Goal: Information Seeking & Learning: Learn about a topic

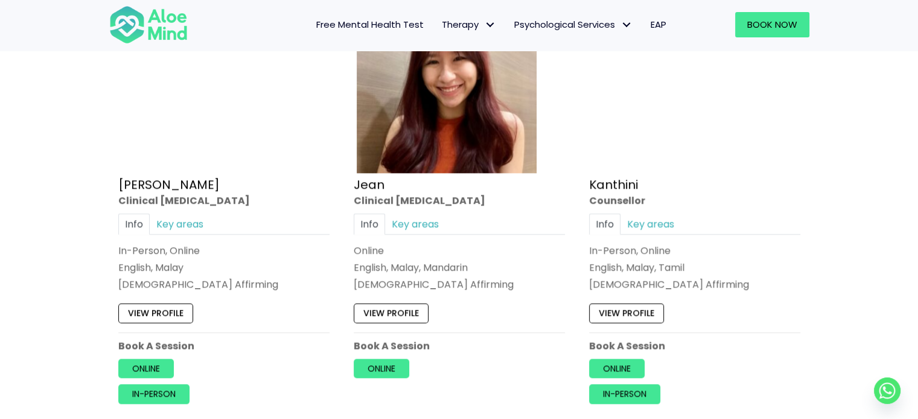
scroll to position [1569, 0]
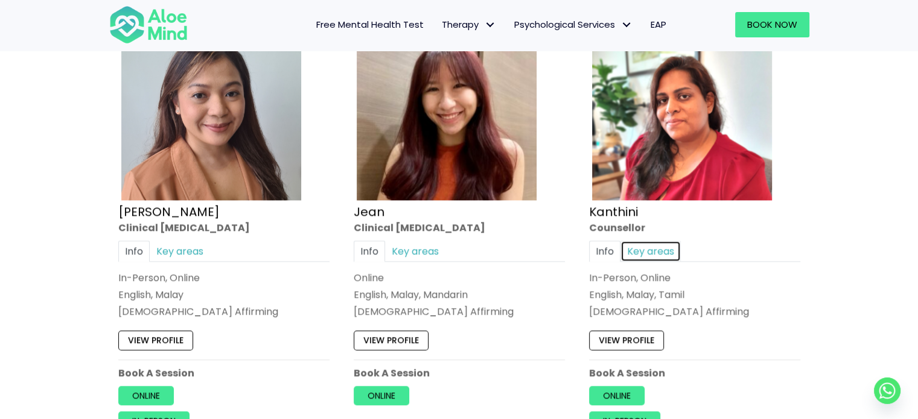
click at [656, 252] on link "Key areas" at bounding box center [650, 251] width 60 height 21
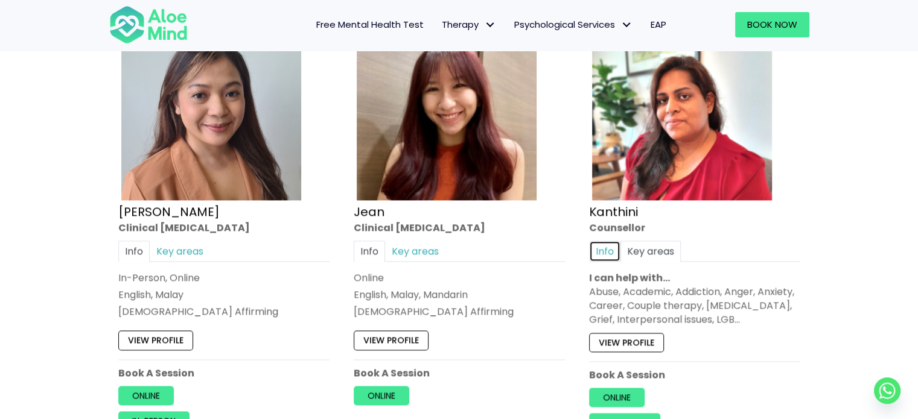
click at [606, 253] on link "Info" at bounding box center [604, 251] width 31 height 21
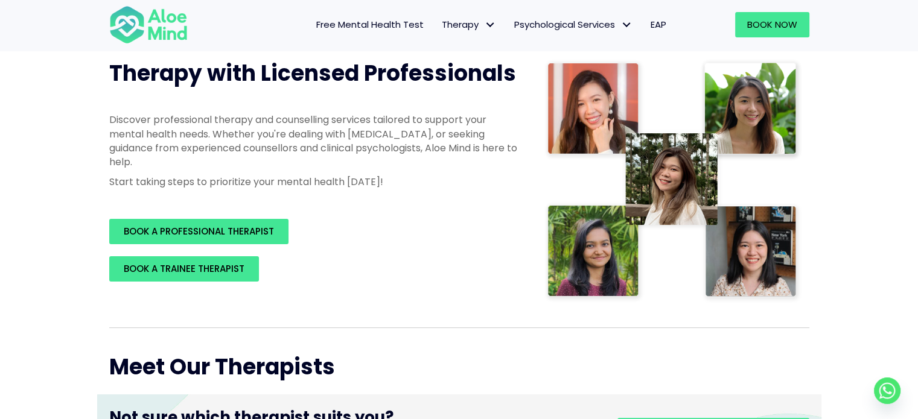
scroll to position [181, 0]
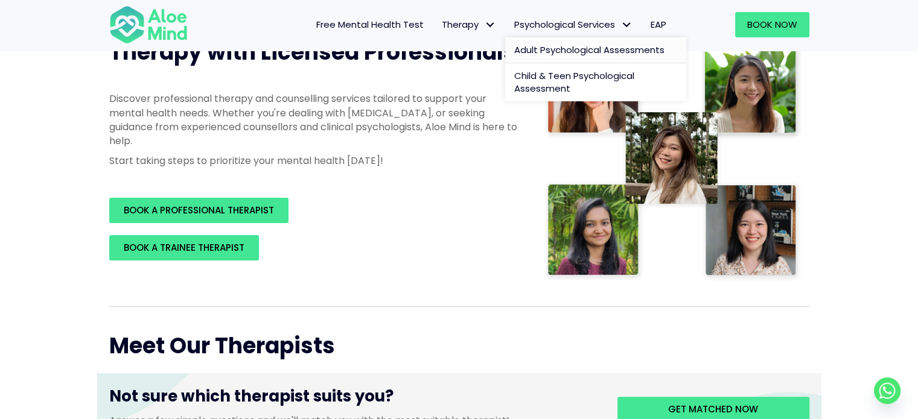
click at [583, 50] on span "Adult Psychological Assessments" at bounding box center [589, 49] width 150 height 13
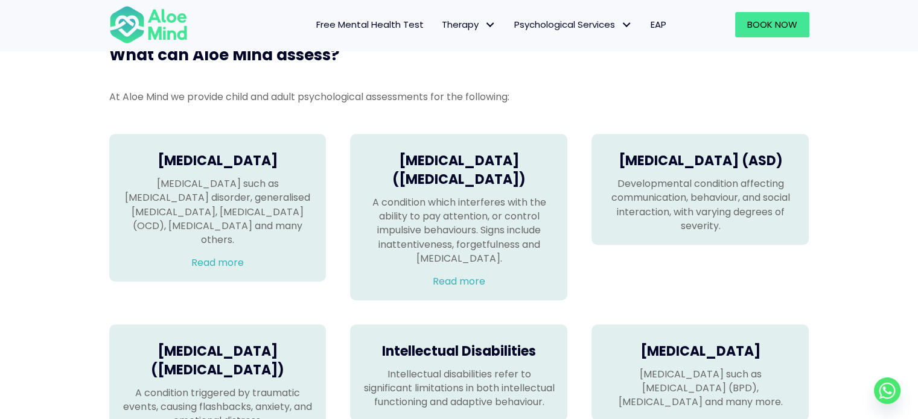
scroll to position [784, 0]
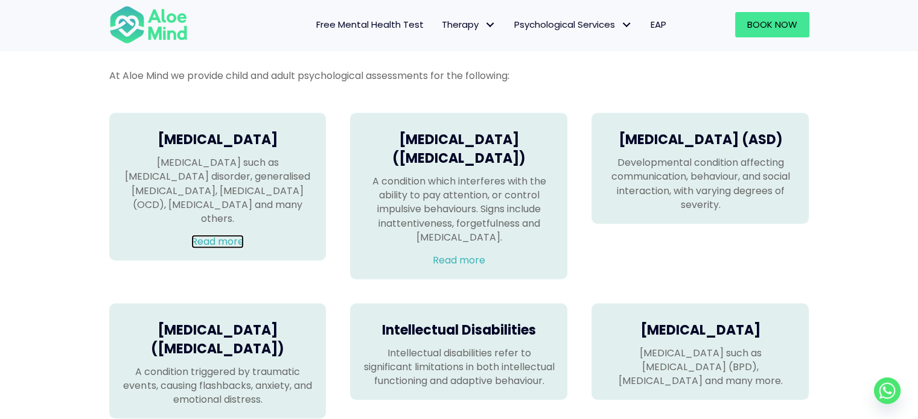
click at [215, 235] on link "Read more" at bounding box center [217, 242] width 52 height 14
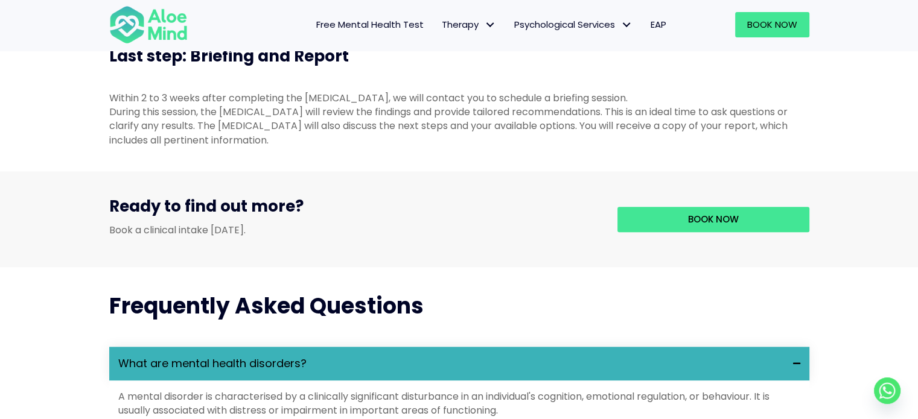
scroll to position [1086, 0]
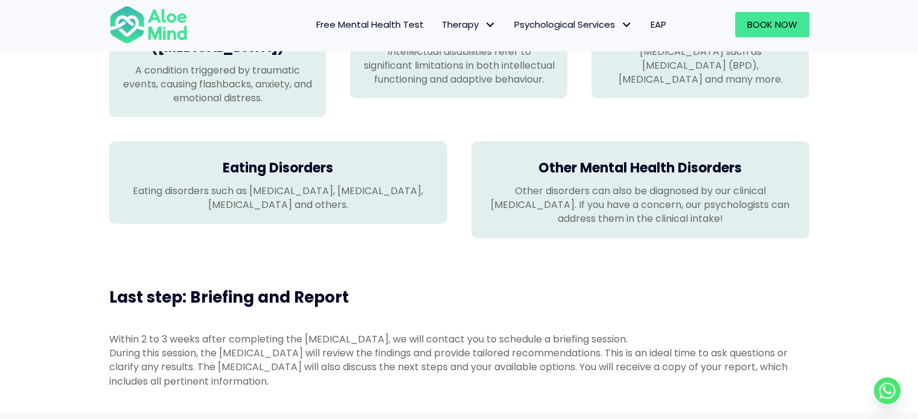
click at [651, 219] on p "Other disorders can also be diagnosed by our clinical psychologist. If you have…" at bounding box center [640, 205] width 314 height 42
click at [608, 178] on h4 "Other Mental Health Disorders" at bounding box center [640, 168] width 314 height 19
click at [606, 178] on h4 "Other Mental Health Disorders" at bounding box center [640, 168] width 314 height 19
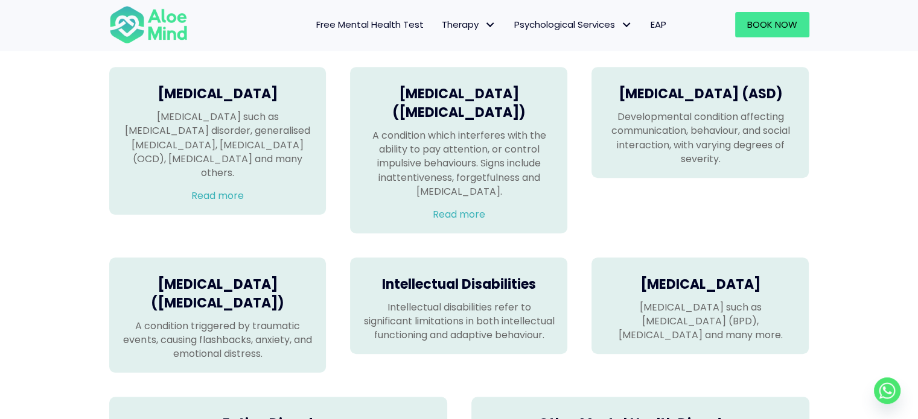
scroll to position [905, 0]
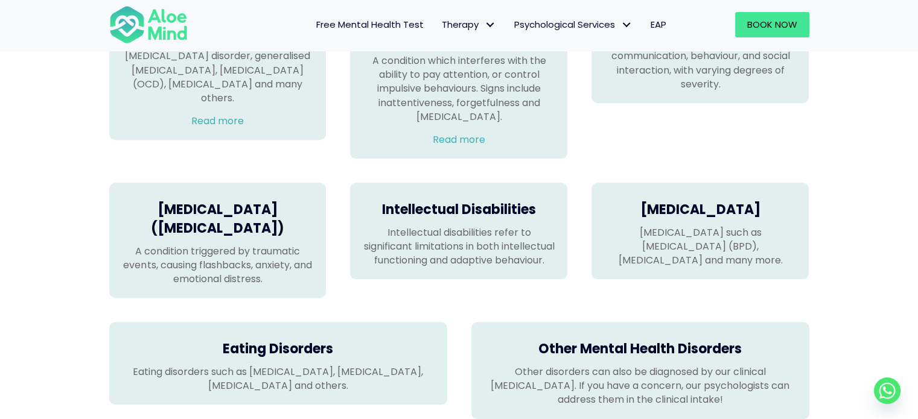
drag, startPoint x: 753, startPoint y: 236, endPoint x: 743, endPoint y: 236, distance: 10.3
click at [752, 220] on h4 "Personality Disorders" at bounding box center [699, 210] width 193 height 19
click at [700, 250] on div "Personality Disorders Personality disorders such as Borderline Personality Diso…" at bounding box center [699, 231] width 217 height 97
drag, startPoint x: 648, startPoint y: 230, endPoint x: 630, endPoint y: 225, distance: 18.9
click at [645, 220] on h4 "Personality Disorders" at bounding box center [699, 210] width 193 height 19
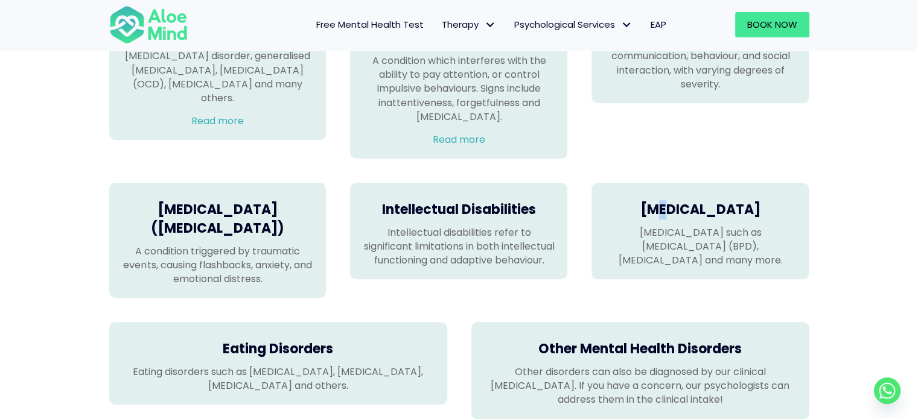
drag, startPoint x: 638, startPoint y: 221, endPoint x: 831, endPoint y: 260, distance: 196.4
click at [831, 260] on div "What can Aloe Mind assess? At Aloe Mind we provide child and adult psychologica…" at bounding box center [459, 160] width 918 height 565
click at [861, 291] on div "What can Aloe Mind assess? At Aloe Mind we provide child and adult psychologica…" at bounding box center [459, 160] width 918 height 565
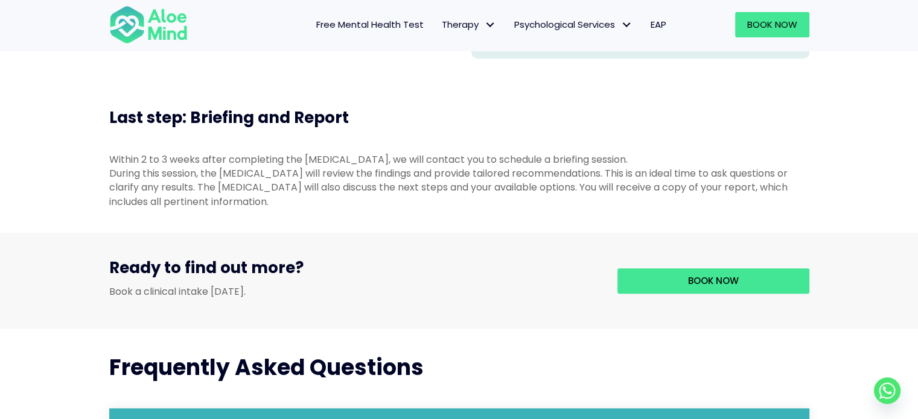
scroll to position [1267, 0]
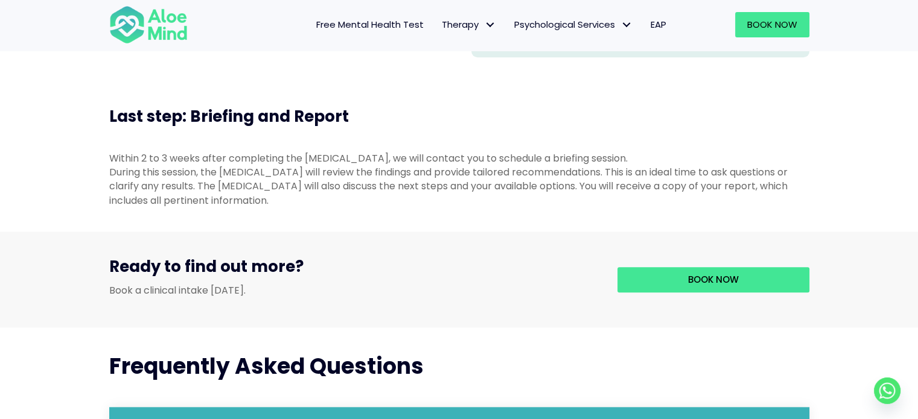
click at [347, 25] on span "Free Mental Health Test" at bounding box center [369, 24] width 107 height 13
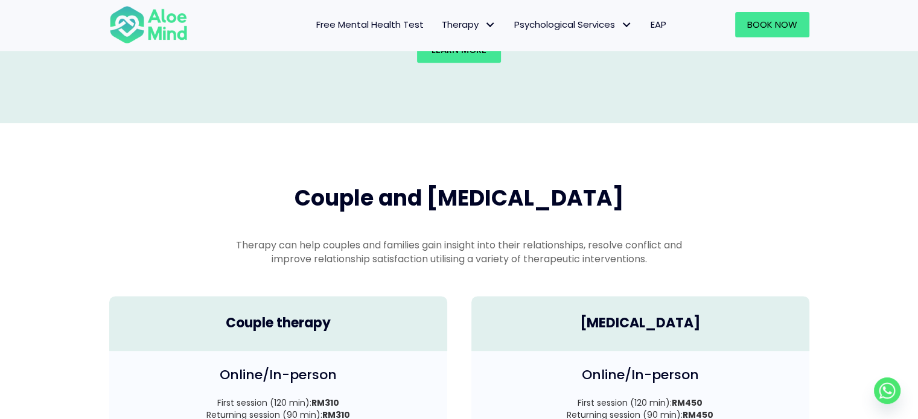
scroll to position [1689, 0]
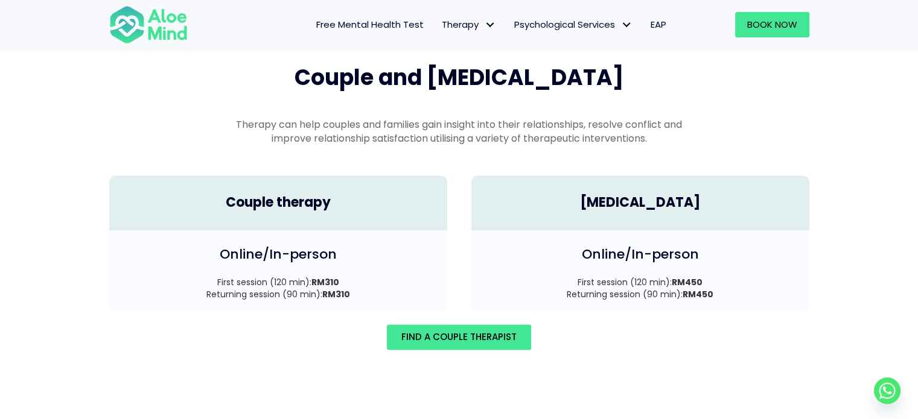
click at [302, 194] on h4 "Couple therapy" at bounding box center [278, 203] width 314 height 19
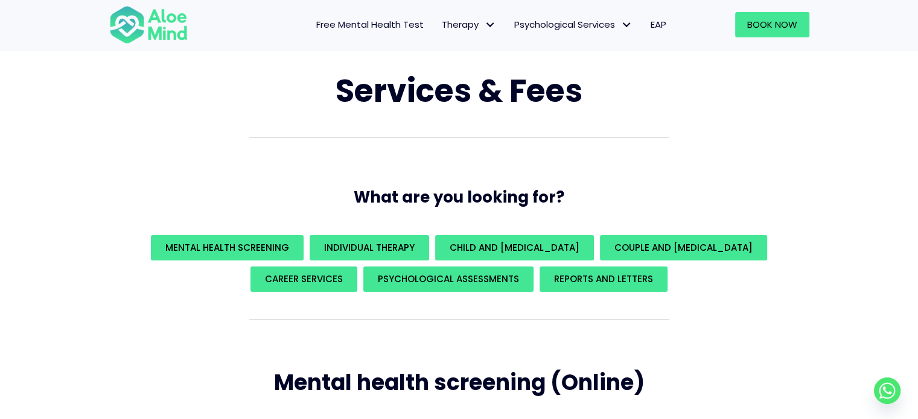
scroll to position [60, 0]
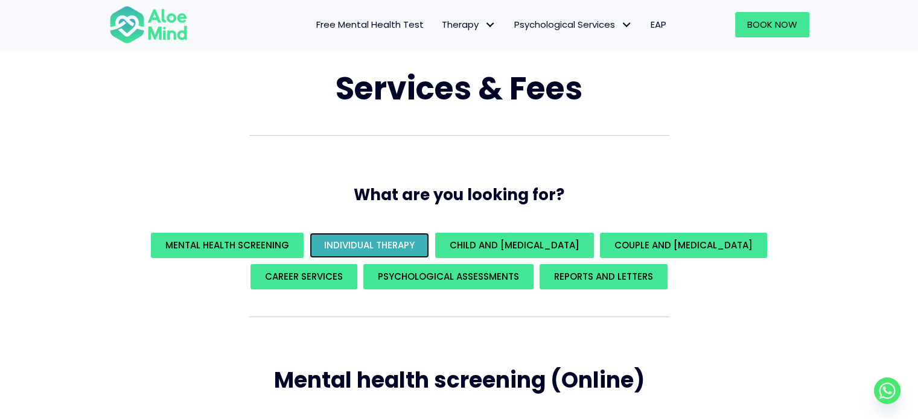
click at [414, 241] on span "Individual Therapy" at bounding box center [369, 245] width 90 height 13
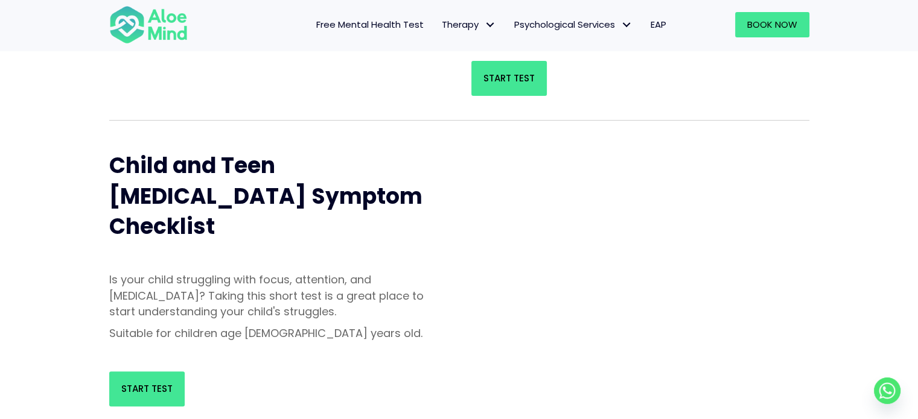
scroll to position [181, 0]
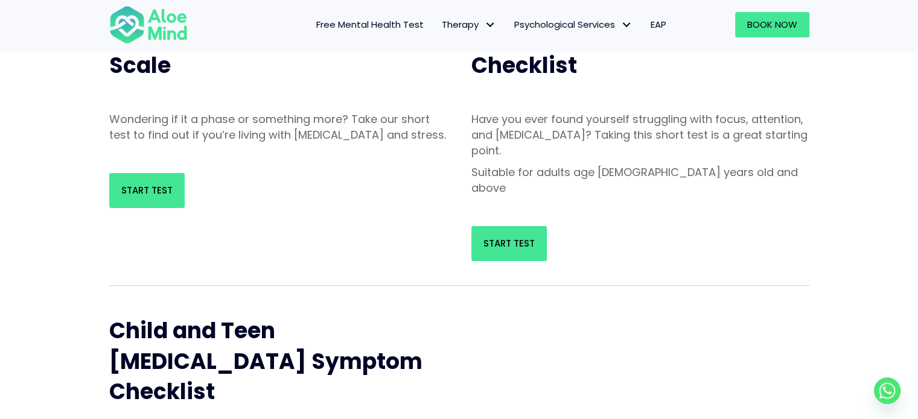
click at [796, 226] on div "Start Test" at bounding box center [640, 243] width 338 height 35
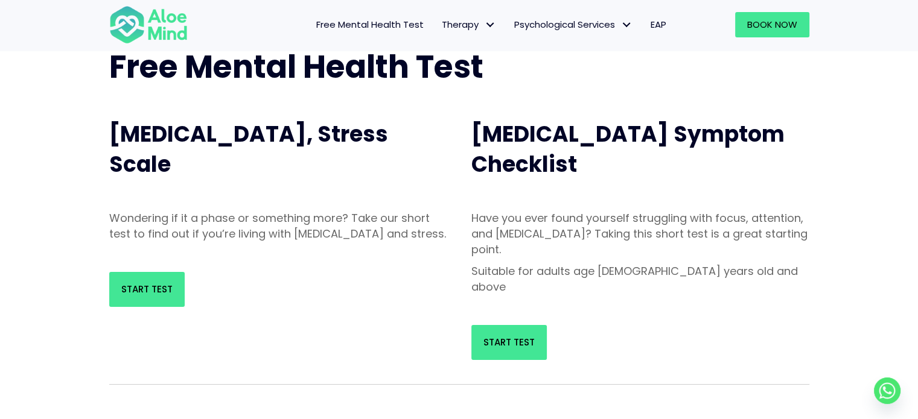
scroll to position [121, 0]
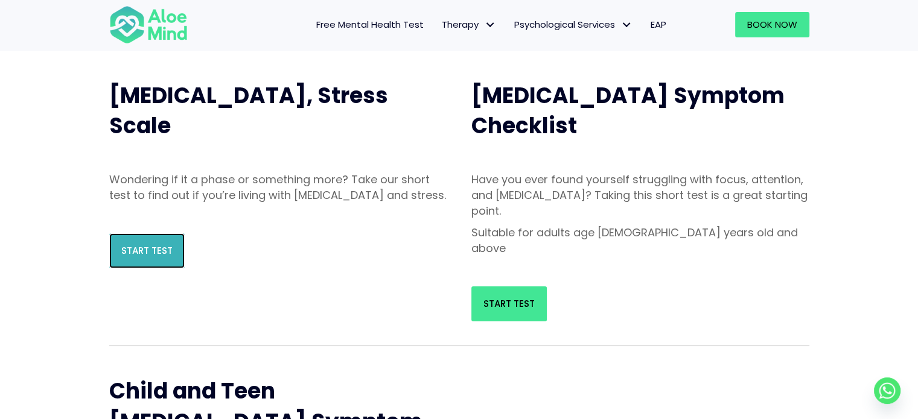
click at [146, 268] on link "Start Test" at bounding box center [146, 250] width 75 height 35
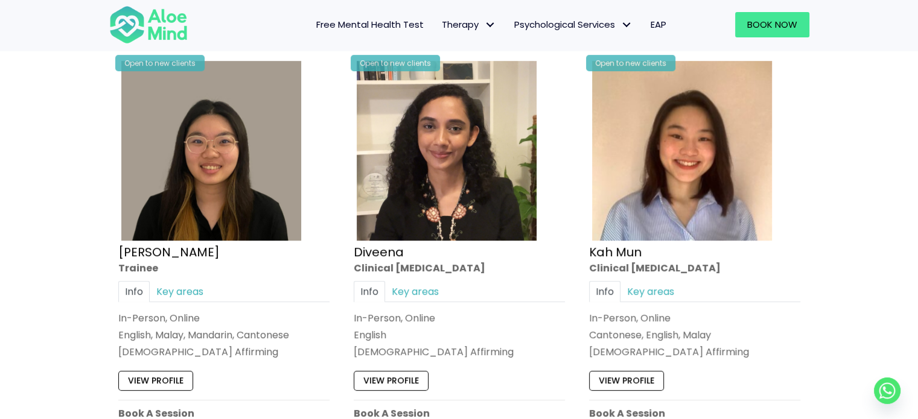
scroll to position [603, 0]
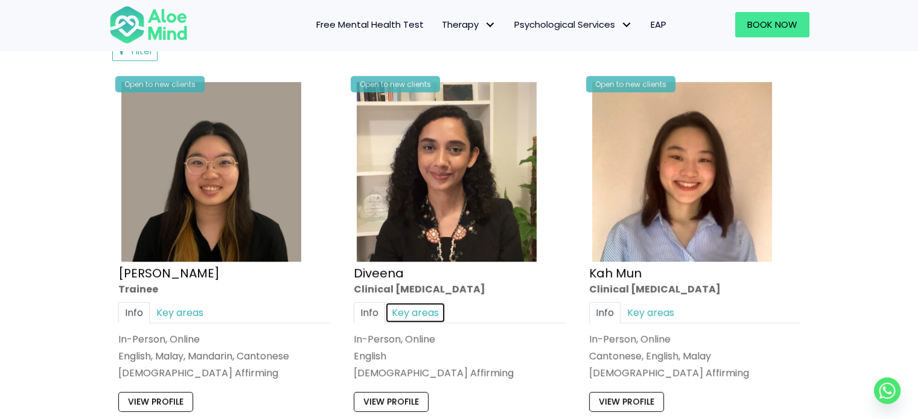
click at [412, 311] on link "Key areas" at bounding box center [415, 312] width 60 height 21
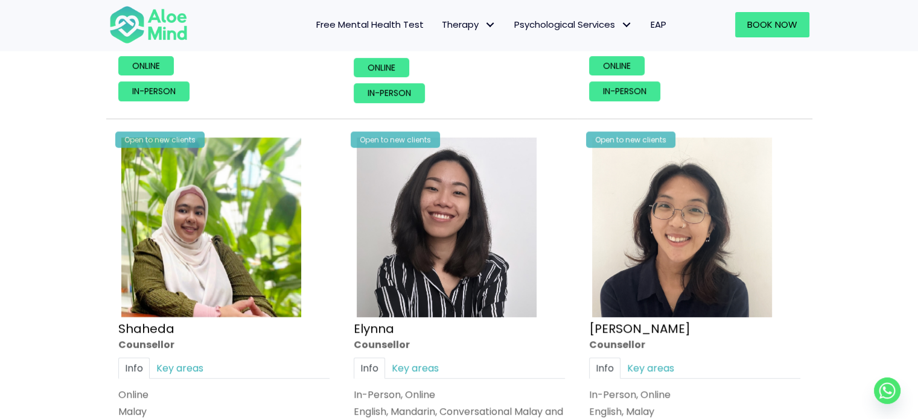
scroll to position [1026, 0]
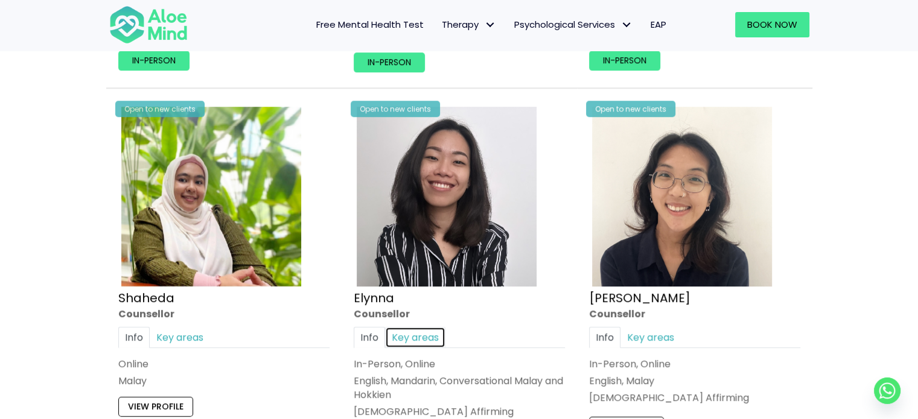
click at [410, 335] on link "Key areas" at bounding box center [415, 336] width 60 height 21
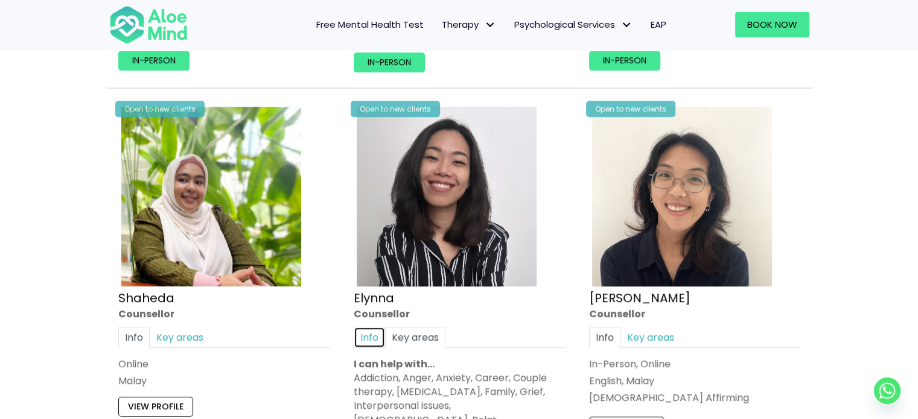
click at [377, 330] on link "Info" at bounding box center [369, 336] width 31 height 21
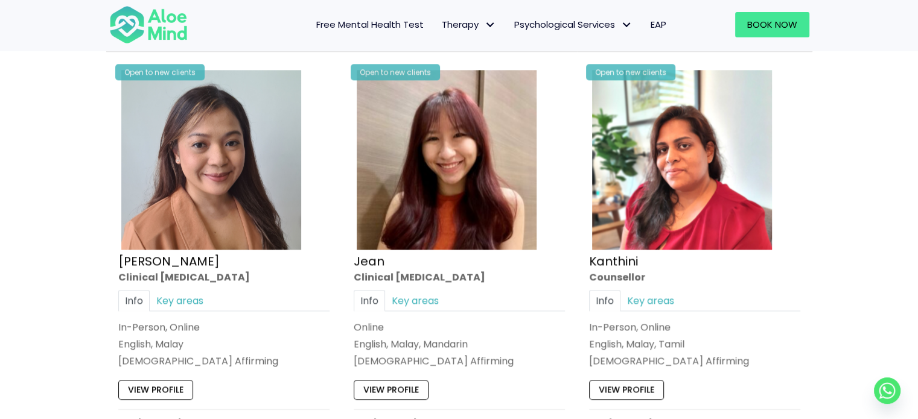
scroll to position [1508, 0]
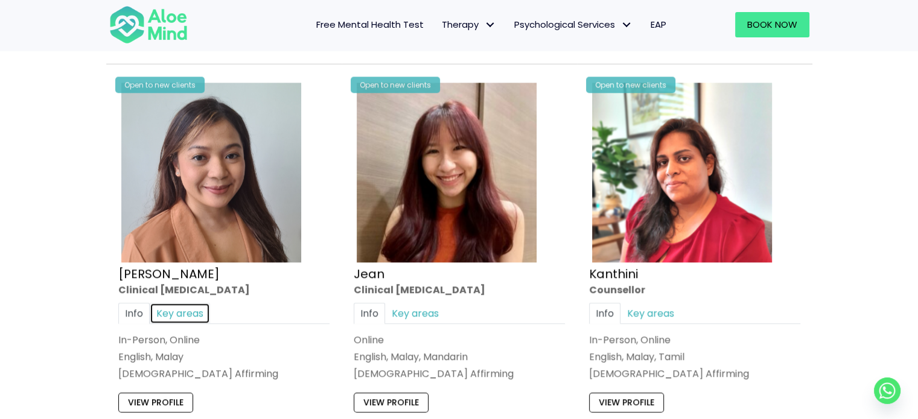
click at [193, 312] on link "Key areas" at bounding box center [180, 313] width 60 height 21
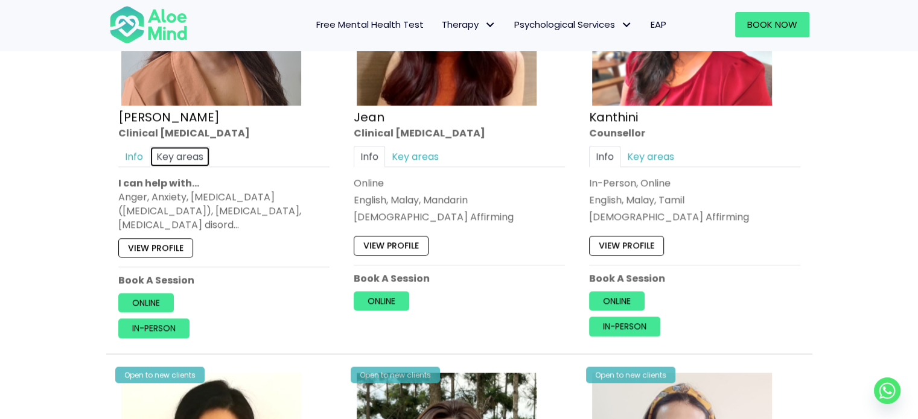
scroll to position [1689, 0]
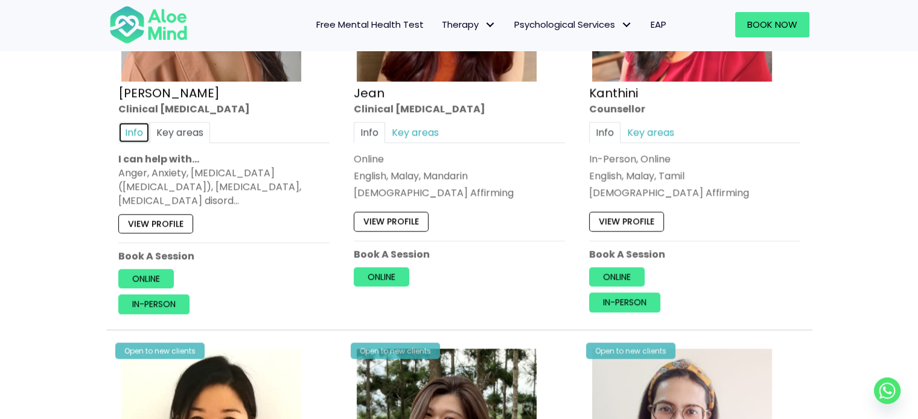
click at [135, 132] on link "Info" at bounding box center [133, 132] width 31 height 21
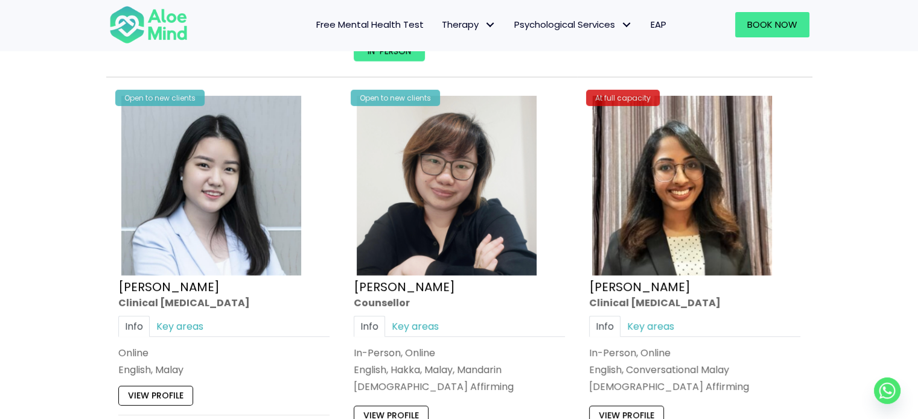
scroll to position [3740, 0]
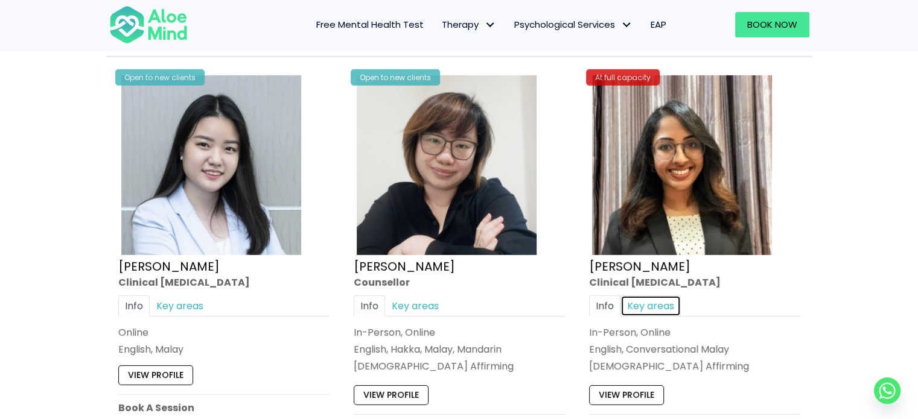
click at [653, 308] on link "Key areas" at bounding box center [650, 306] width 60 height 21
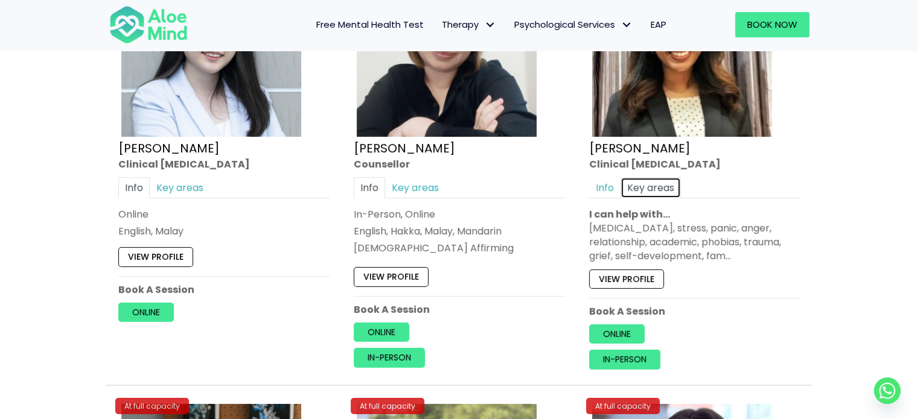
scroll to position [3921, 0]
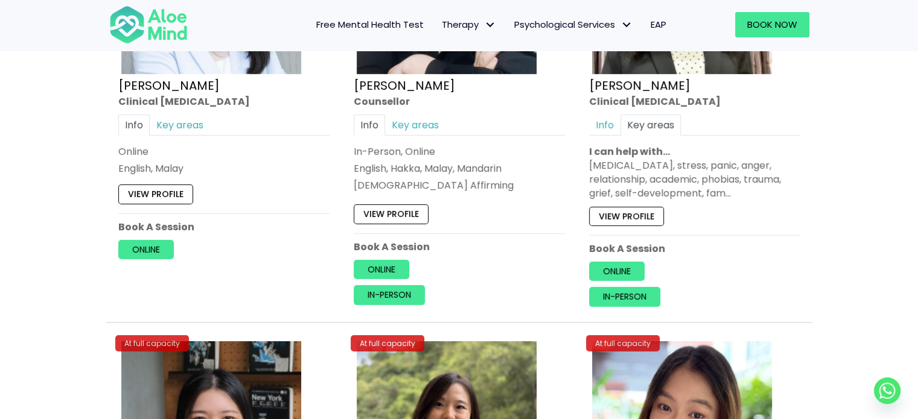
click at [706, 187] on div "[MEDICAL_DATA], stress, panic, anger, relationship, academic, phobias, trauma, …" at bounding box center [694, 180] width 211 height 42
click at [699, 173] on div "[MEDICAL_DATA], stress, panic, anger, relationship, academic, phobias, trauma, …" at bounding box center [694, 180] width 211 height 42
click at [638, 145] on p "I can help with…" at bounding box center [694, 152] width 211 height 14
click at [621, 94] on div "Clinical [MEDICAL_DATA]" at bounding box center [694, 101] width 211 height 14
click at [598, 77] on link "[PERSON_NAME]" at bounding box center [639, 85] width 101 height 17
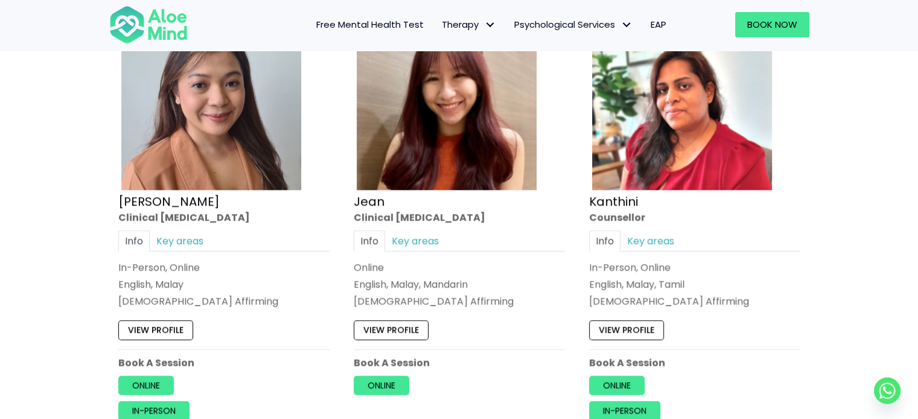
scroll to position [1582, 0]
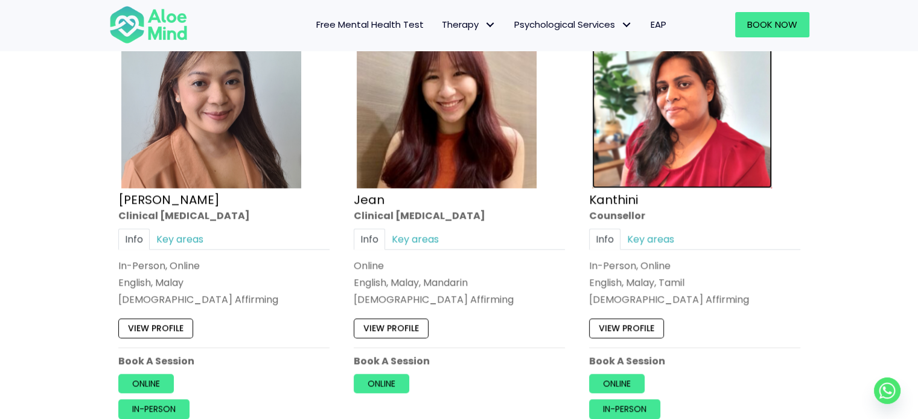
click at [641, 128] on img at bounding box center [682, 98] width 180 height 180
click at [620, 195] on link "Kanthini" at bounding box center [613, 199] width 49 height 17
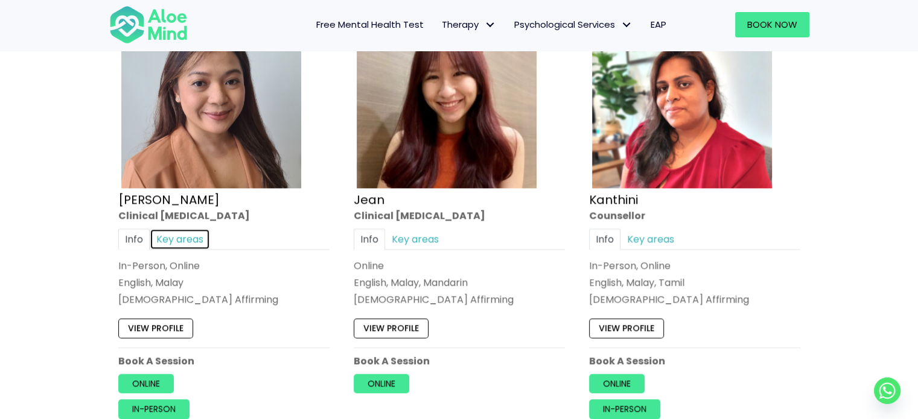
click at [192, 236] on link "Key areas" at bounding box center [180, 239] width 60 height 21
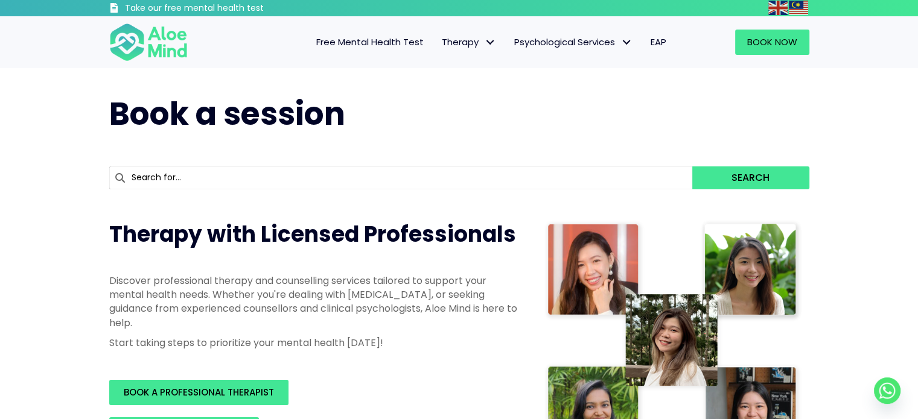
scroll to position [0, 0]
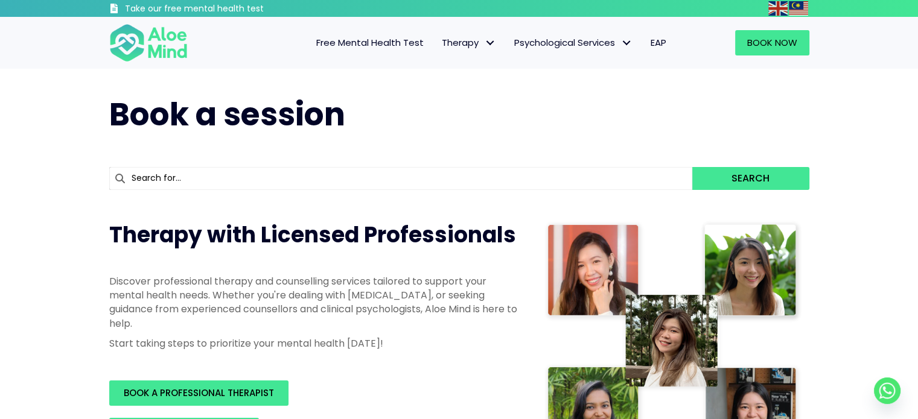
click at [656, 43] on span "EAP" at bounding box center [658, 42] width 16 height 13
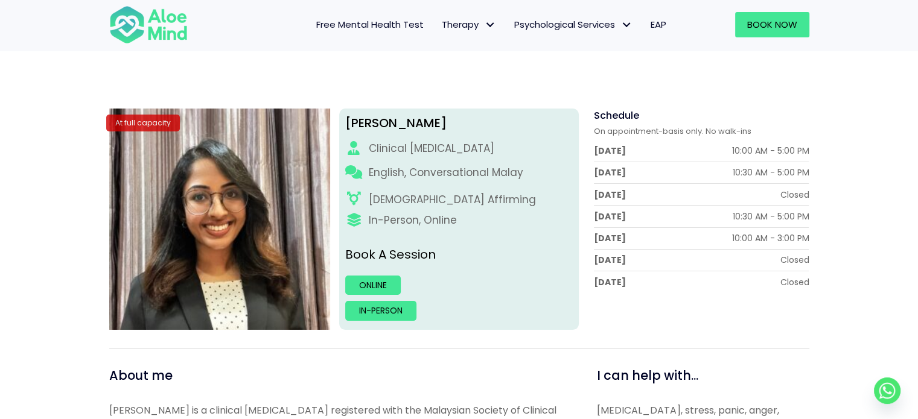
scroll to position [121, 0]
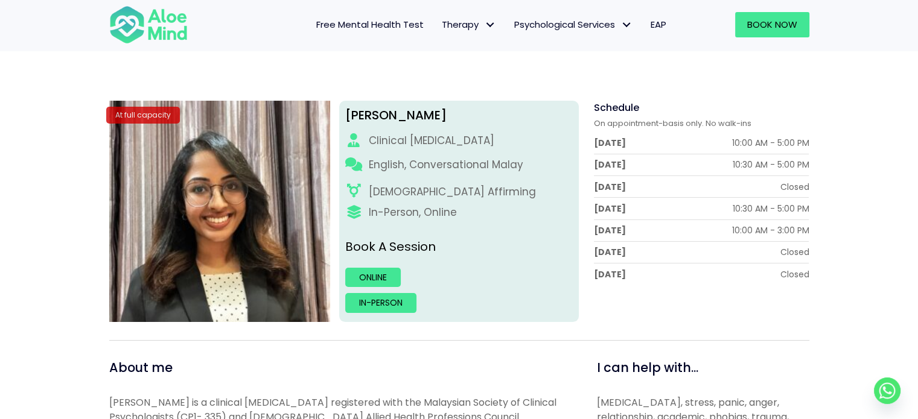
click at [433, 201] on div "Anita Clinical psychologist English, Conversational Malay LGBTQ Affirming In-Pe…" at bounding box center [459, 211] width 240 height 221
click at [422, 192] on div "[DEMOGRAPHIC_DATA] Affirming" at bounding box center [451, 192] width 167 height 15
click at [396, 161] on p "English, Conversational Malay" at bounding box center [445, 164] width 154 height 15
click at [391, 132] on div "Anita Clinical psychologist English, Conversational Malay LGBTQ Affirming In-Pe…" at bounding box center [459, 211] width 240 height 221
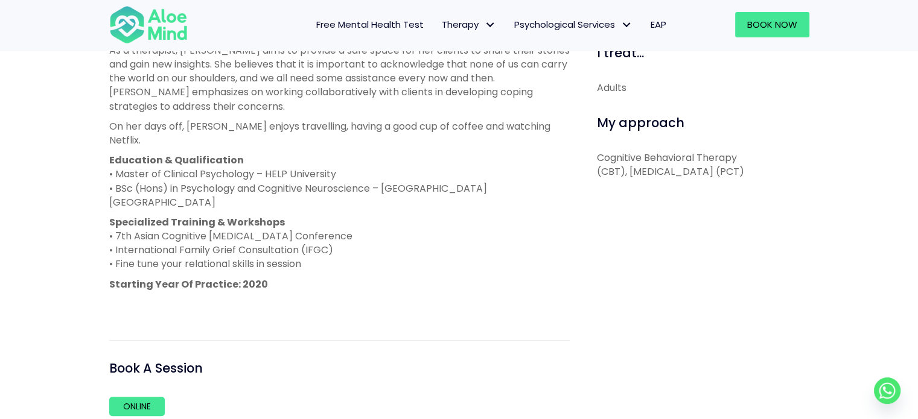
scroll to position [784, 0]
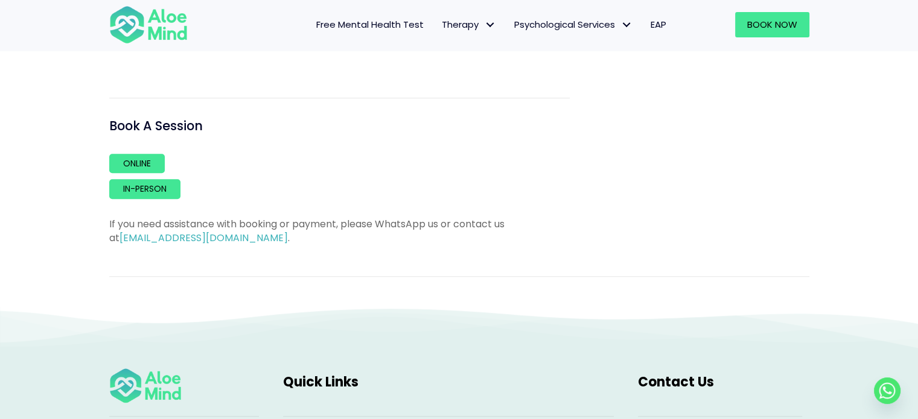
scroll to position [1026, 0]
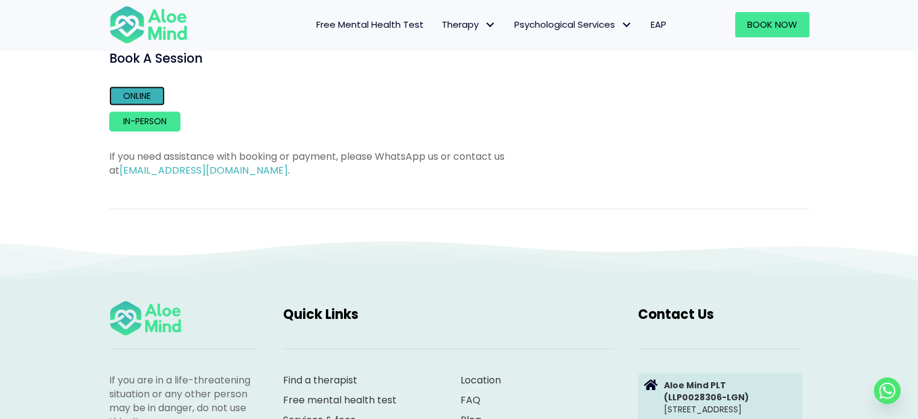
click at [135, 86] on link "Online" at bounding box center [137, 95] width 56 height 19
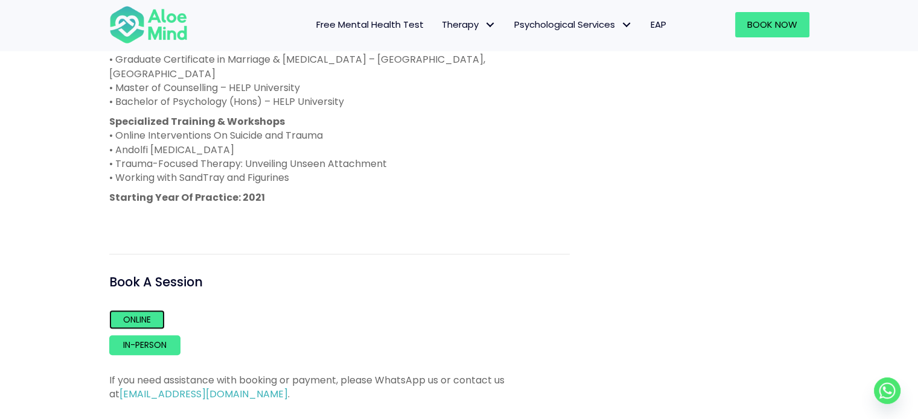
scroll to position [784, 0]
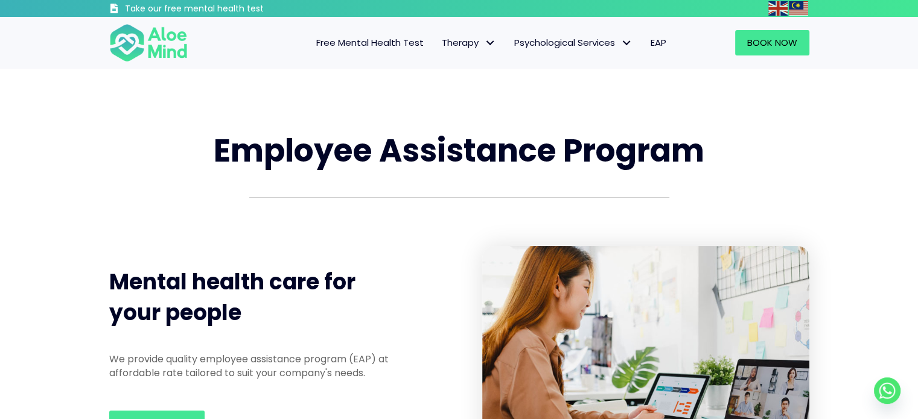
click at [346, 41] on span "Free Mental Health Test" at bounding box center [369, 42] width 107 height 13
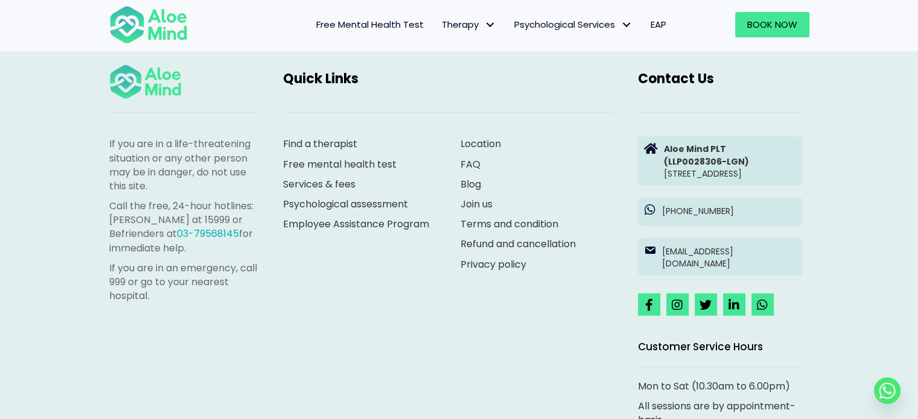
scroll to position [2653, 0]
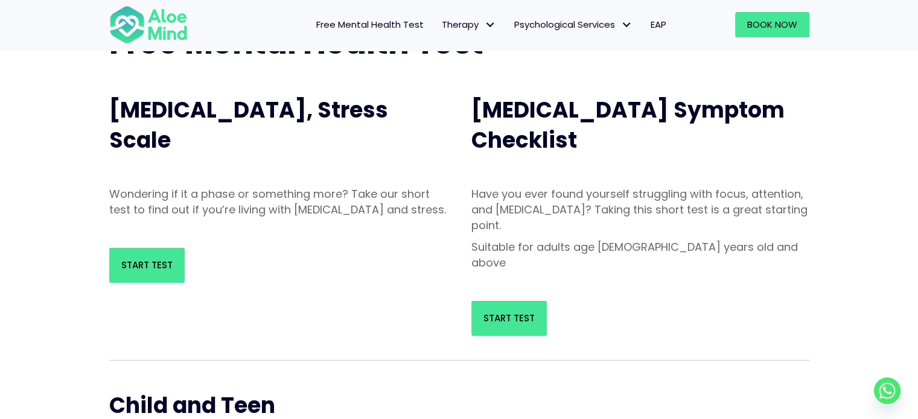
scroll to position [121, 0]
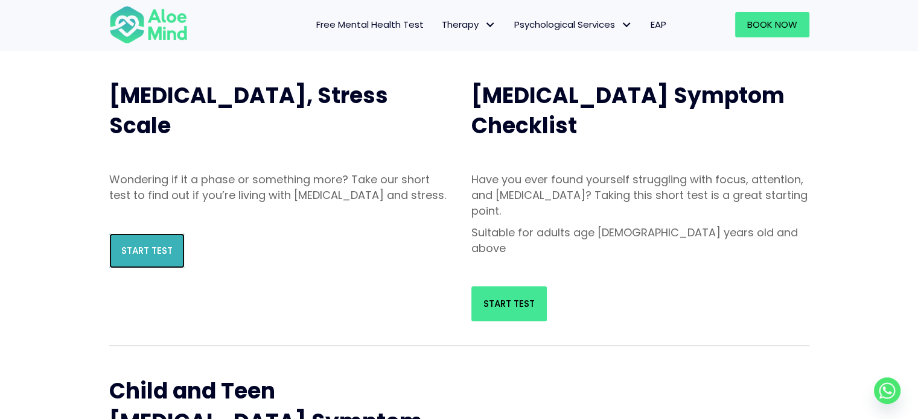
click at [126, 268] on link "Start Test" at bounding box center [146, 250] width 75 height 35
